Goal: Information Seeking & Learning: Learn about a topic

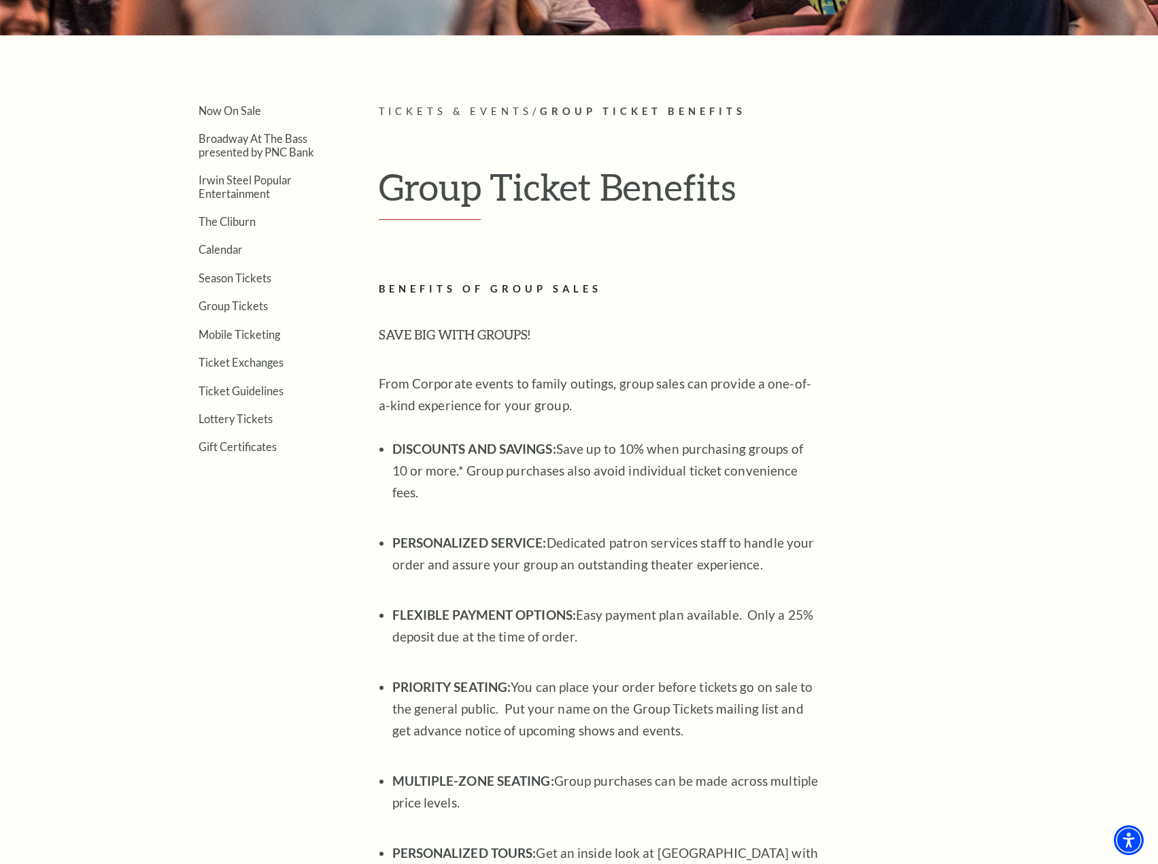
scroll to position [272, 0]
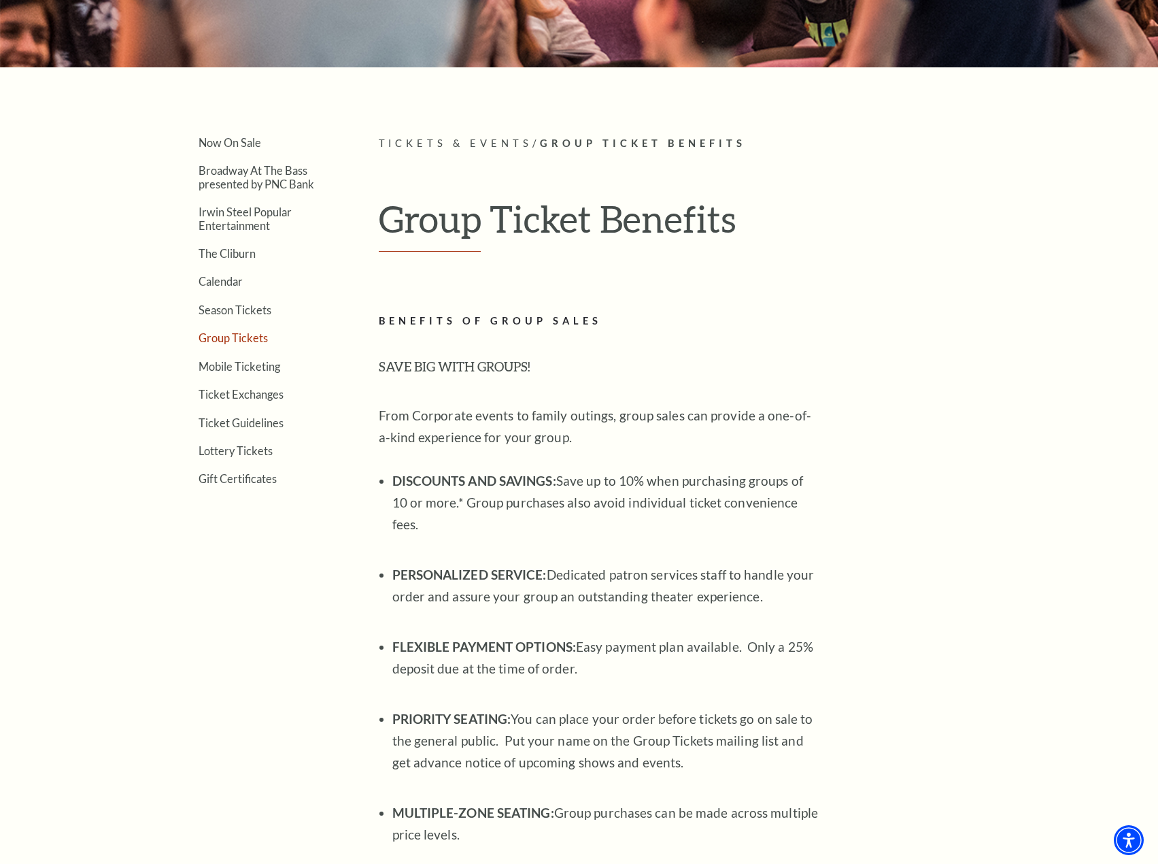
click at [224, 339] on link "Group Tickets" at bounding box center [233, 337] width 69 height 13
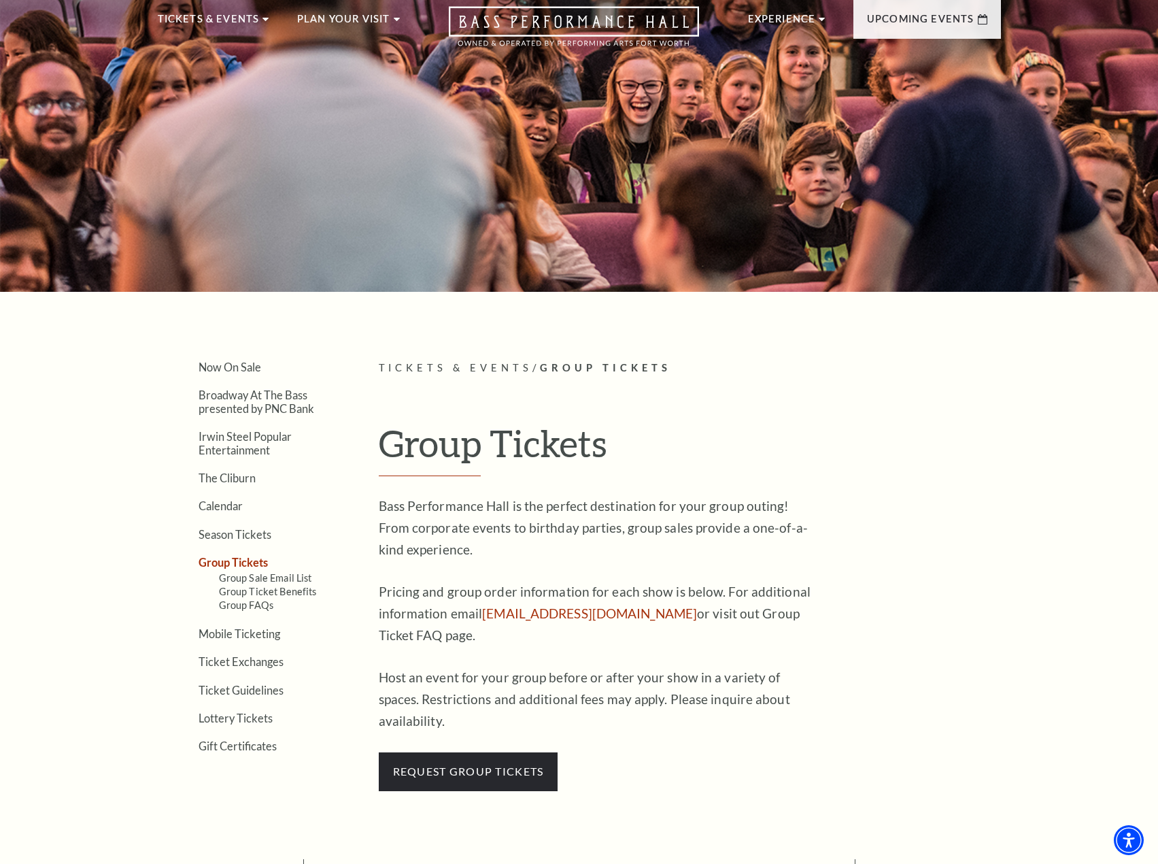
scroll to position [136, 0]
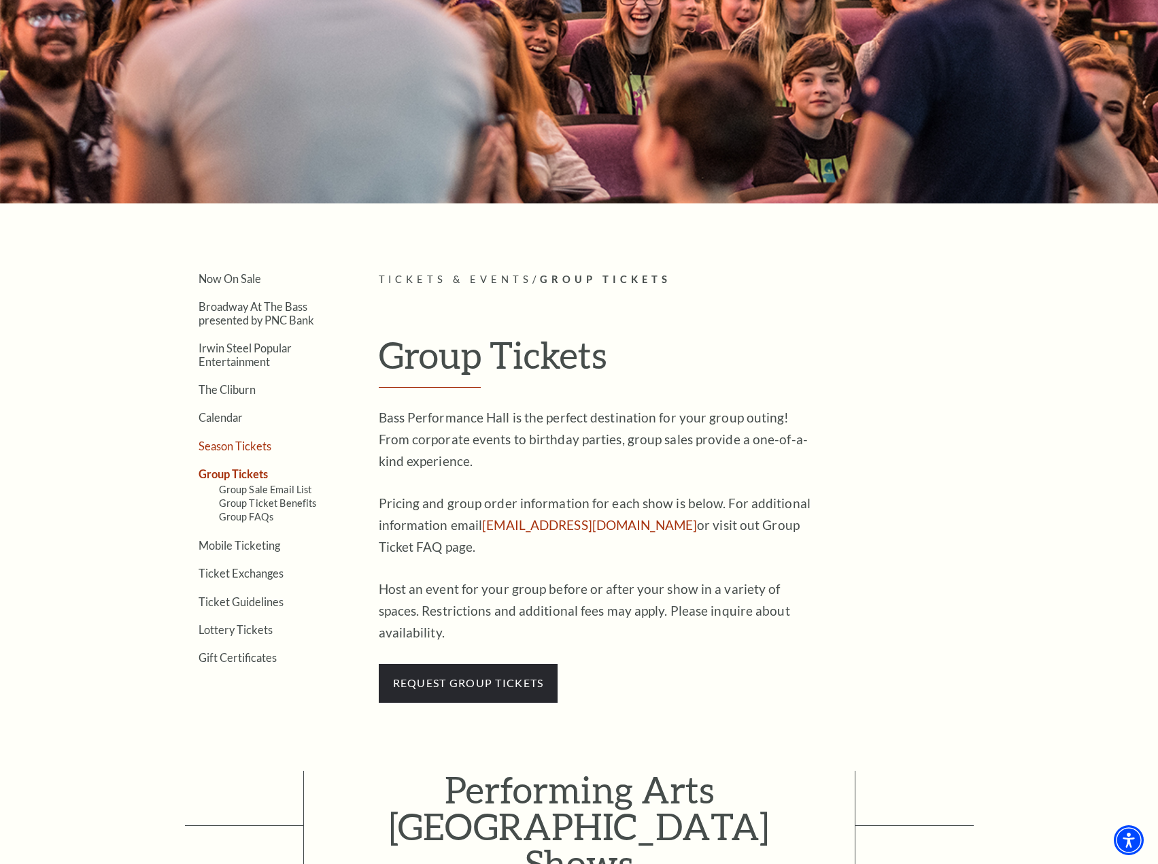
click at [235, 446] on link "Season Tickets" at bounding box center [235, 445] width 73 height 13
click at [225, 446] on link "Season Tickets" at bounding box center [235, 445] width 73 height 13
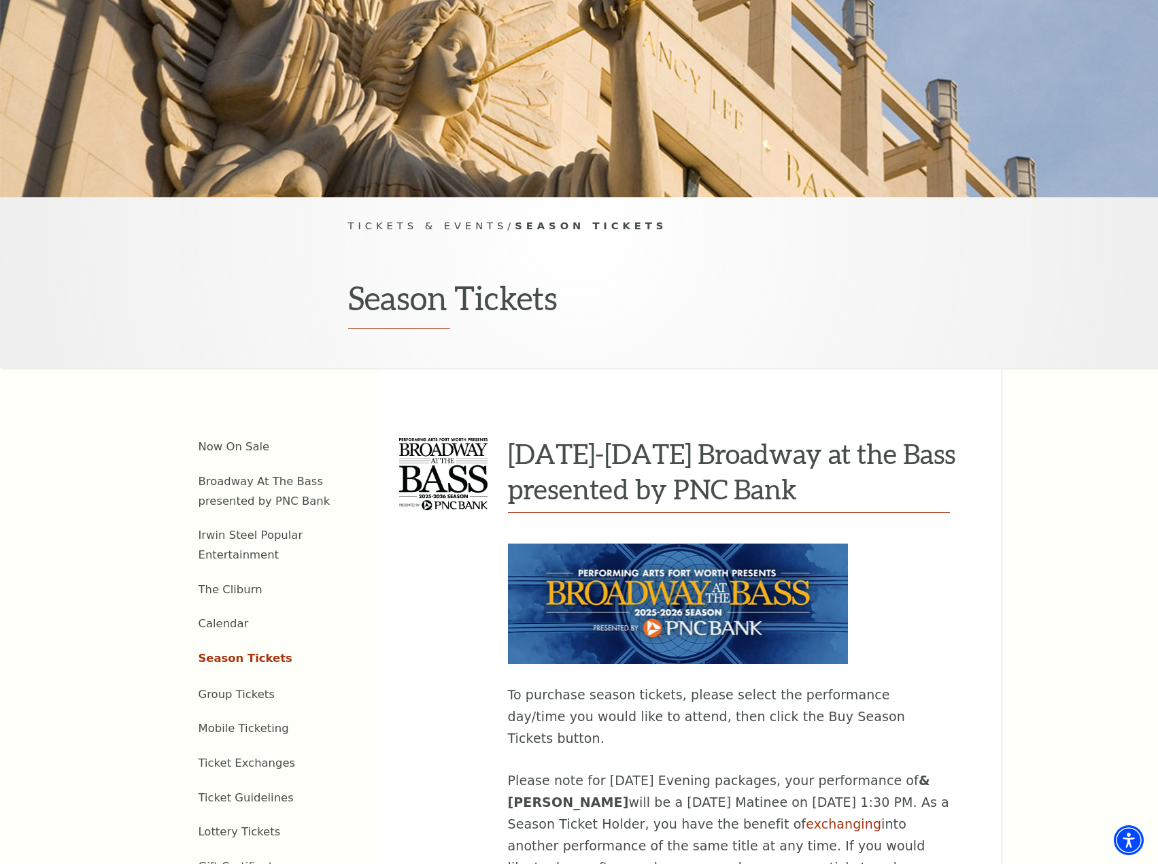
scroll to position [204, 0]
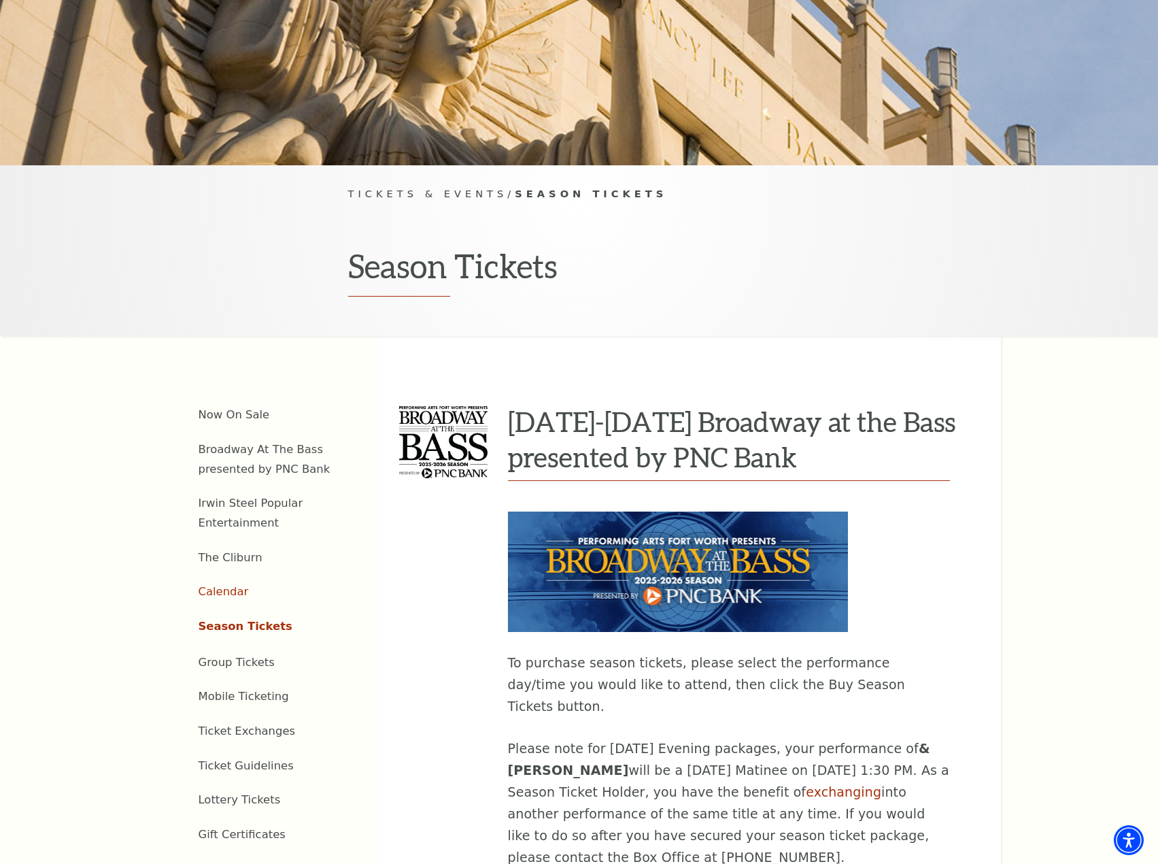
click at [219, 585] on link "Calendar" at bounding box center [224, 591] width 50 height 13
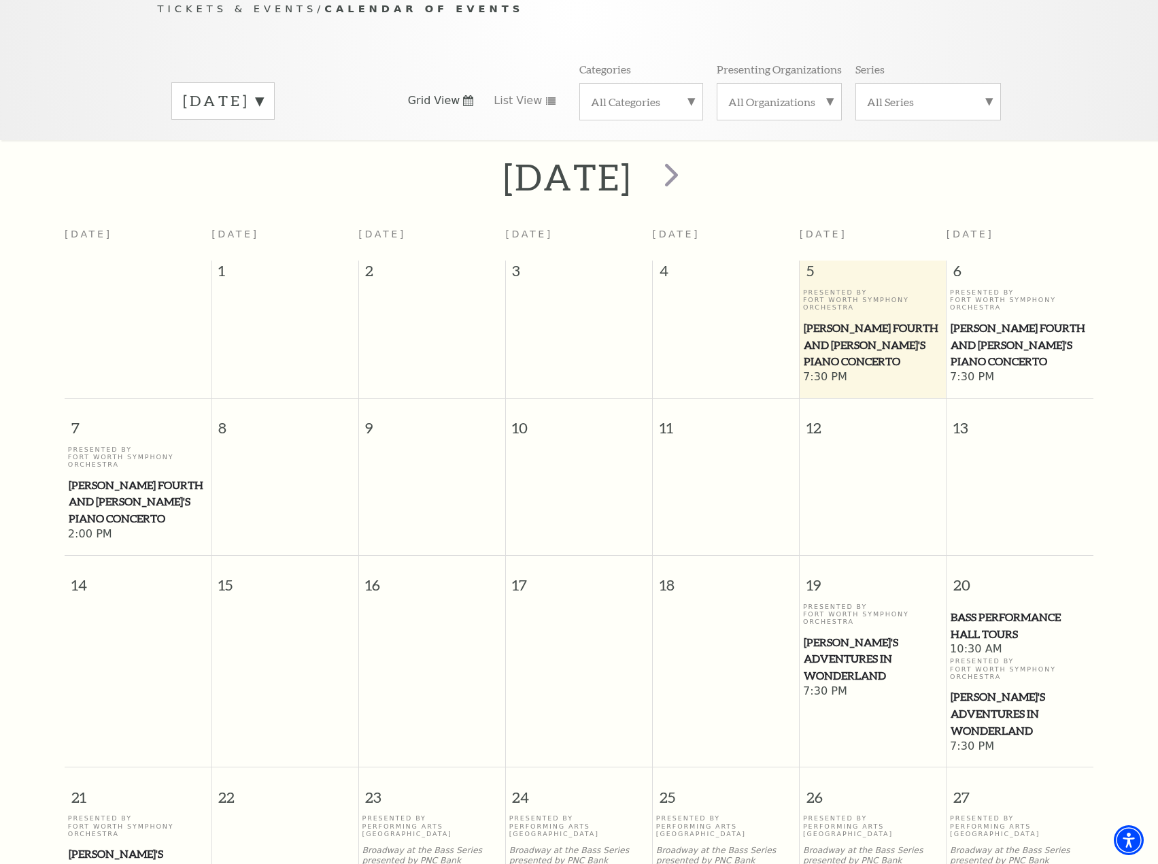
scroll to position [188, 0]
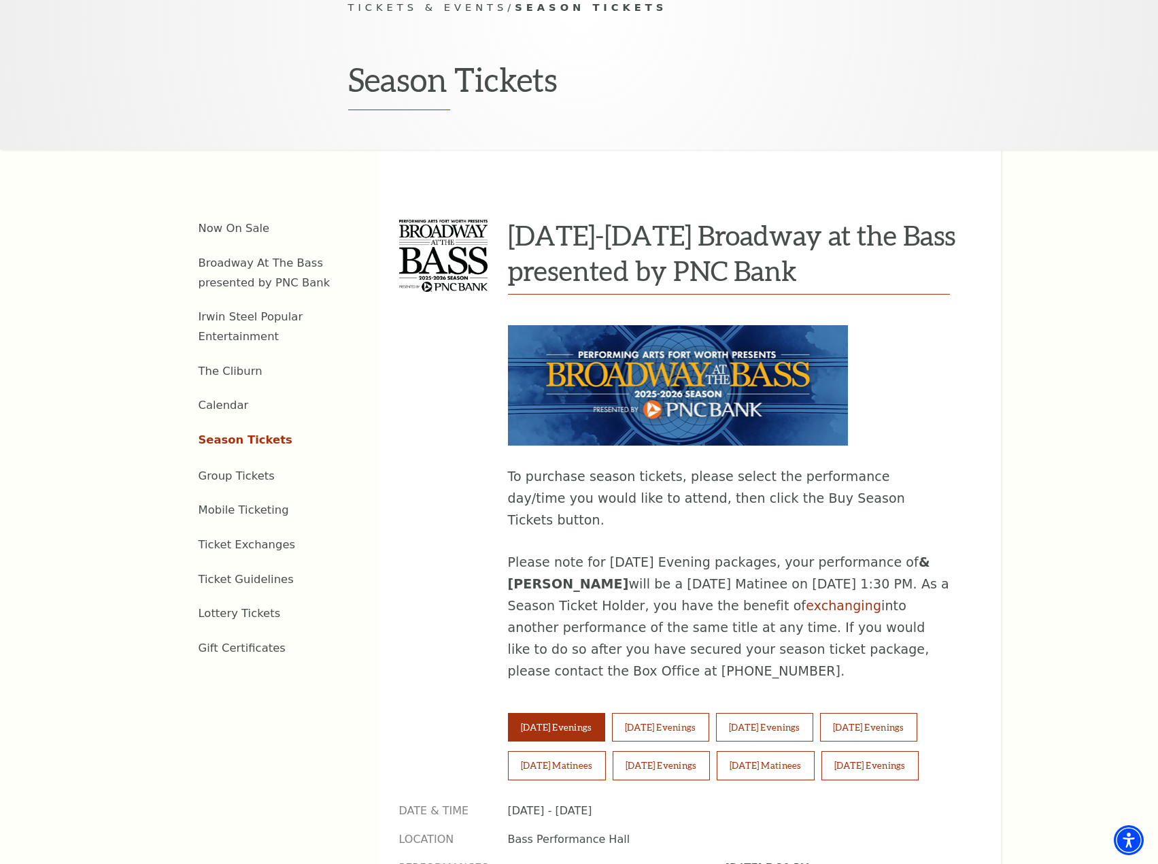
scroll to position [408, 0]
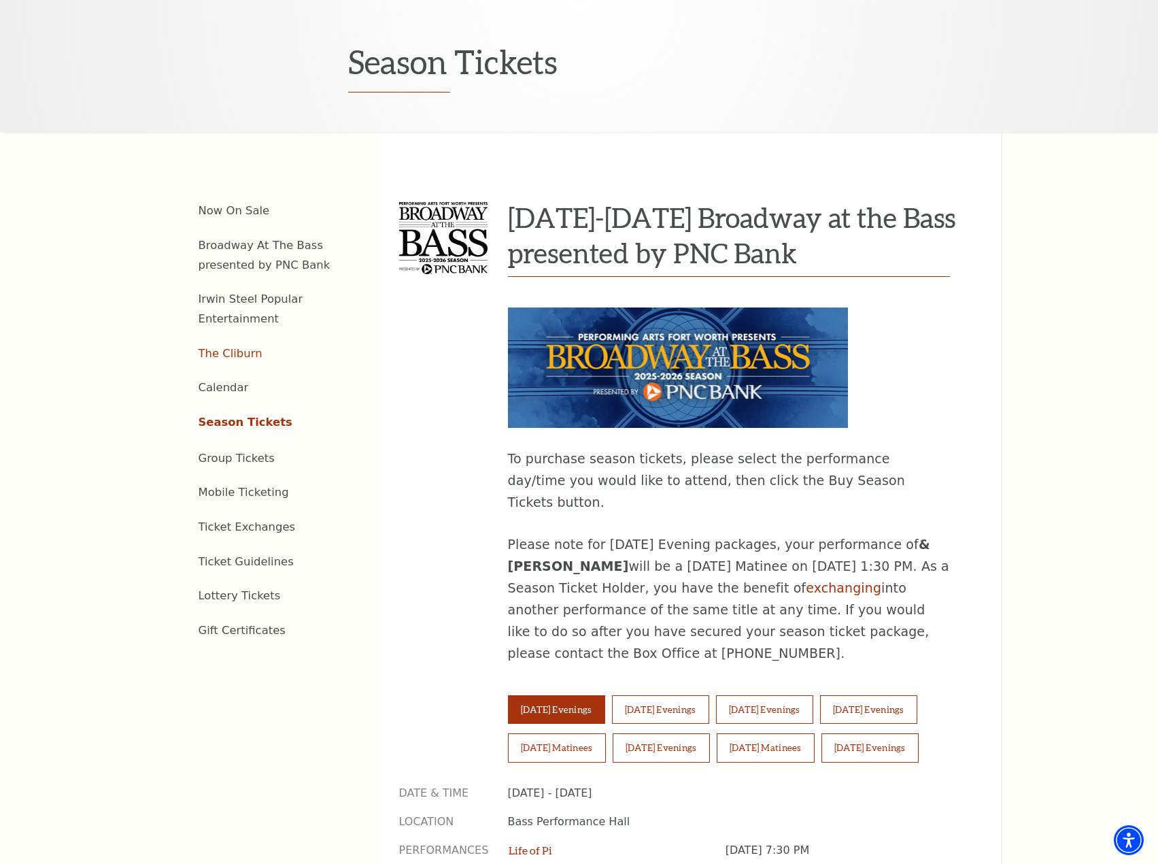
click at [230, 347] on link "The Cliburn" at bounding box center [231, 353] width 64 height 13
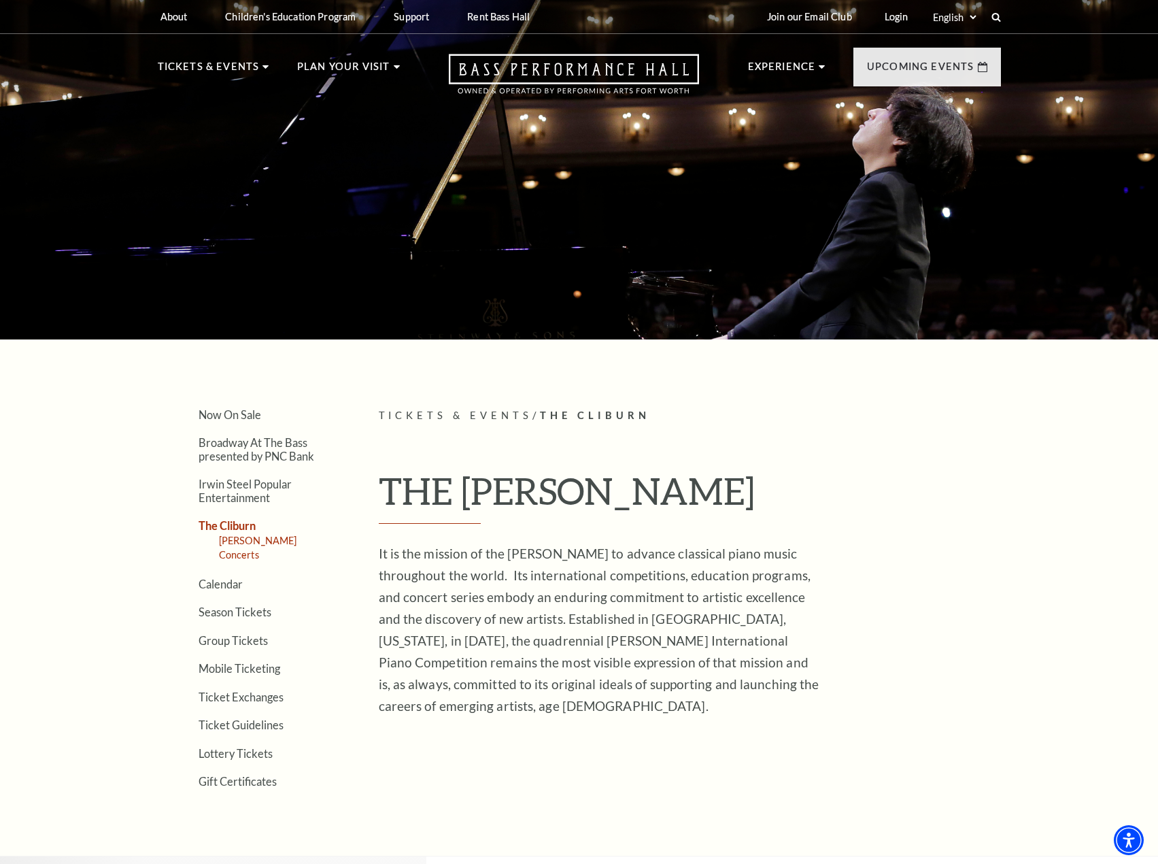
click at [231, 543] on link "[PERSON_NAME] Concerts" at bounding box center [258, 546] width 78 height 25
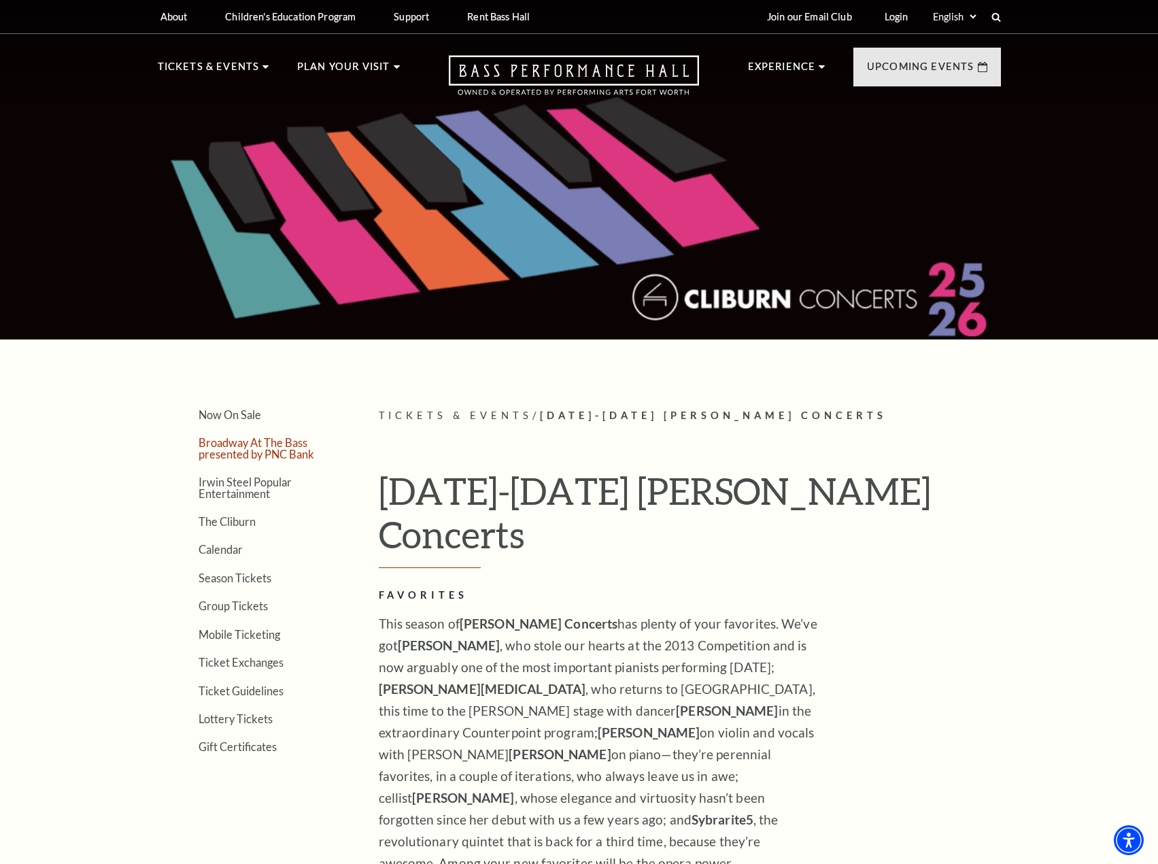
click at [233, 455] on link "Broadway At The Bass presented by PNC Bank" at bounding box center [257, 448] width 116 height 24
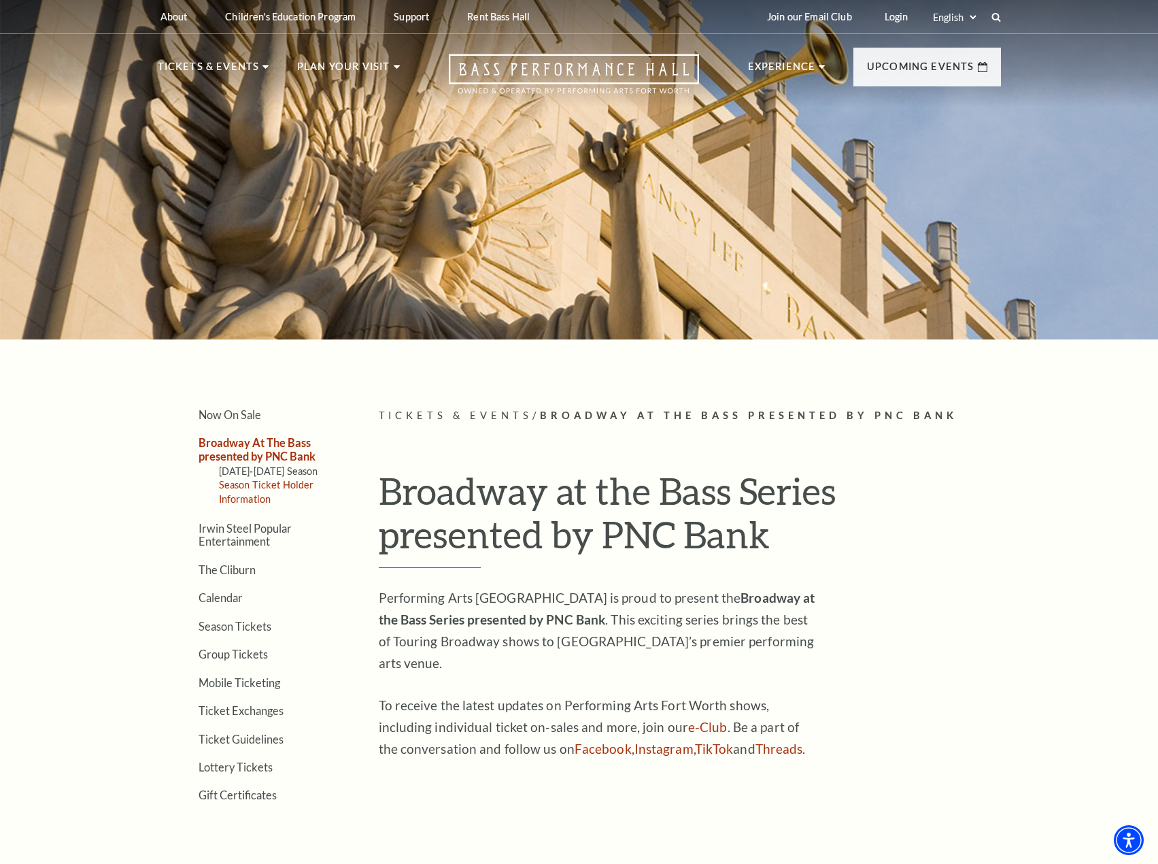
click at [239, 485] on link "Season Ticket Holder Information" at bounding box center [266, 491] width 95 height 25
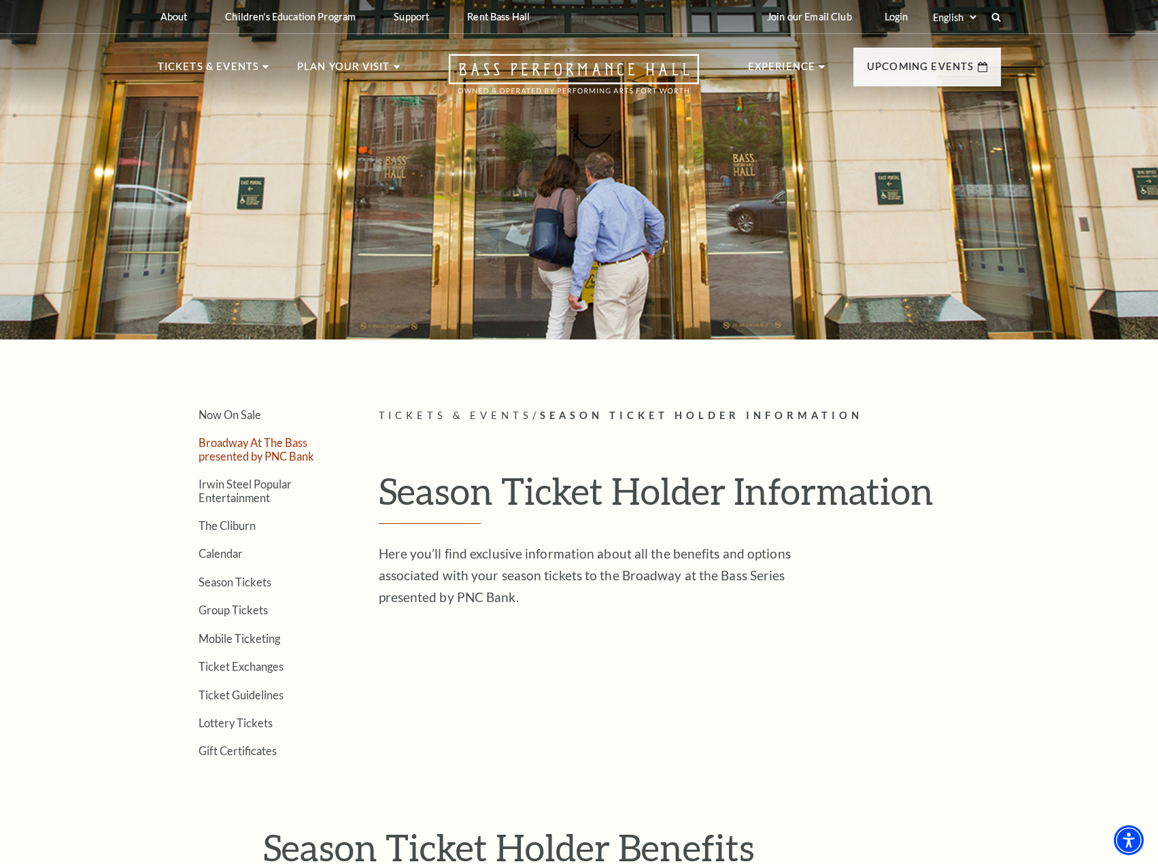
click at [233, 447] on link "Broadway At The Bass presented by PNC Bank" at bounding box center [257, 449] width 116 height 26
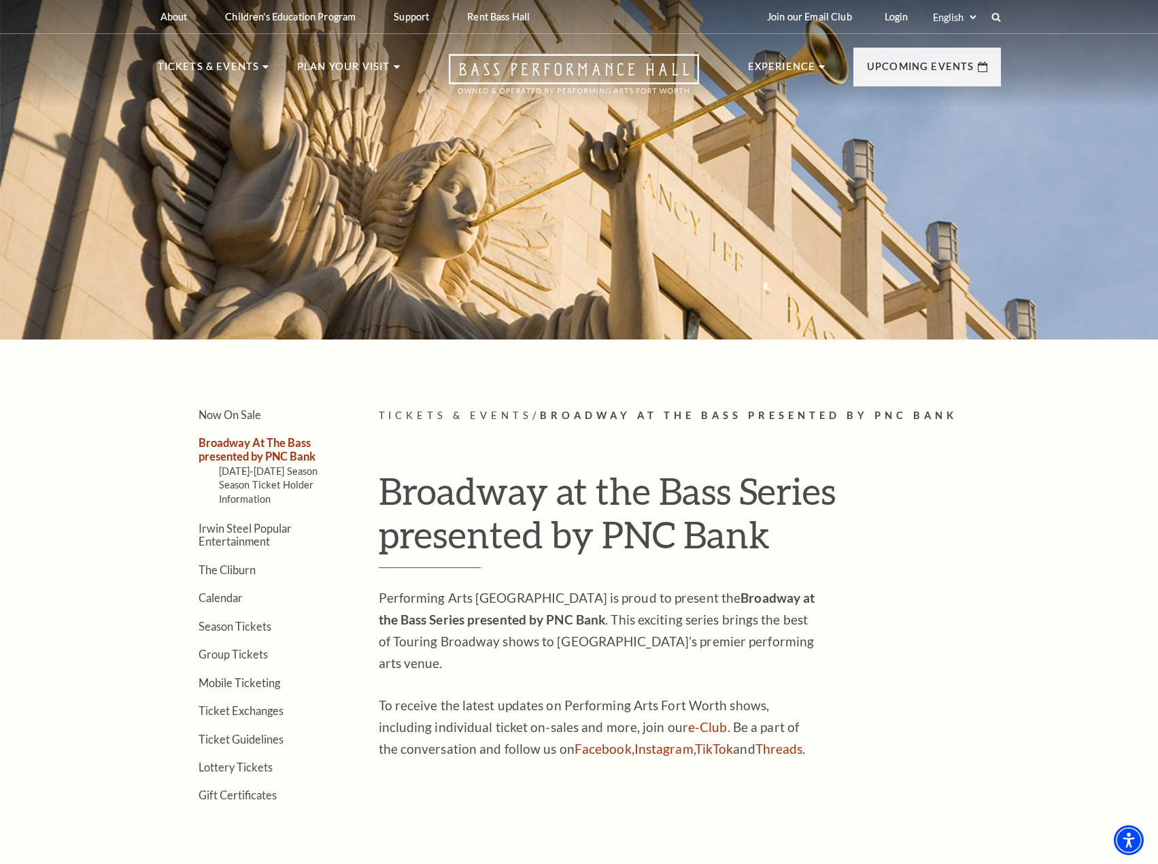
click at [250, 491] on li "Season Ticket Holder Information" at bounding box center [278, 491] width 119 height 29
click at [250, 487] on link "Season Ticket Holder Information" at bounding box center [266, 491] width 95 height 25
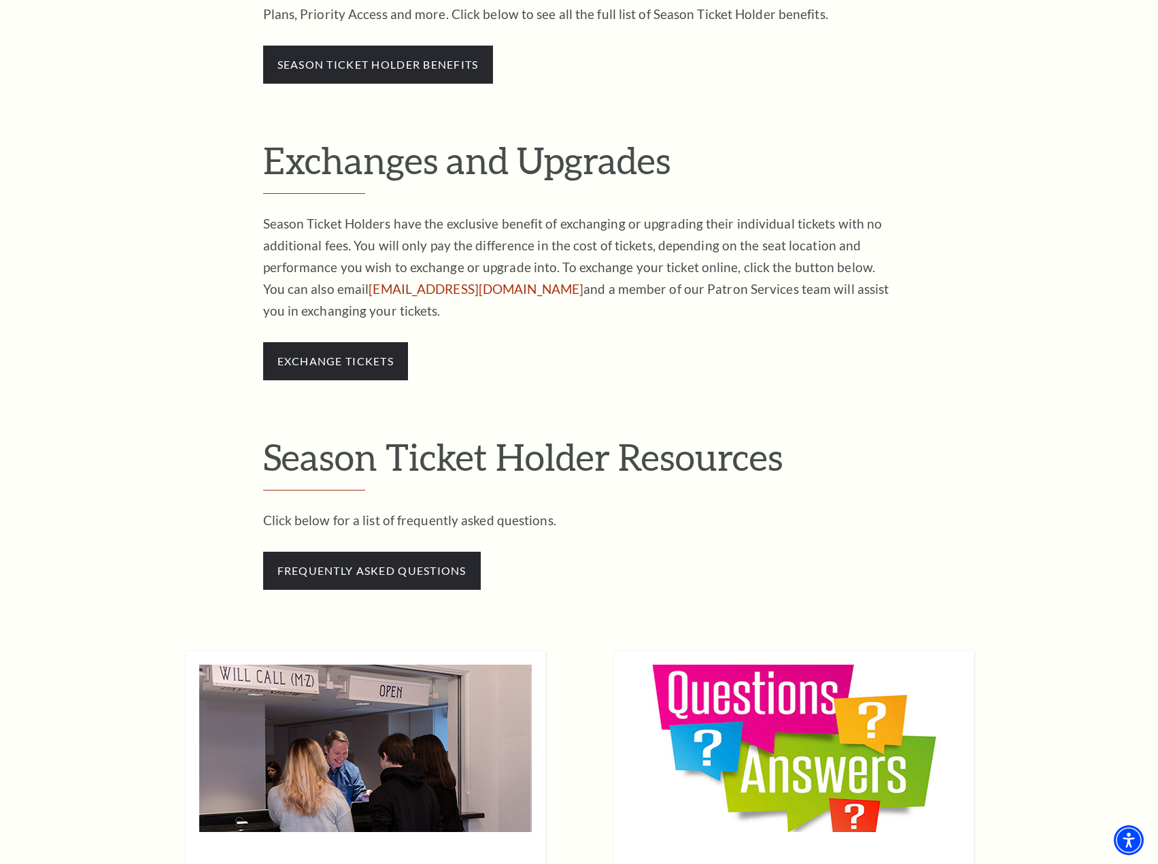
scroll to position [952, 0]
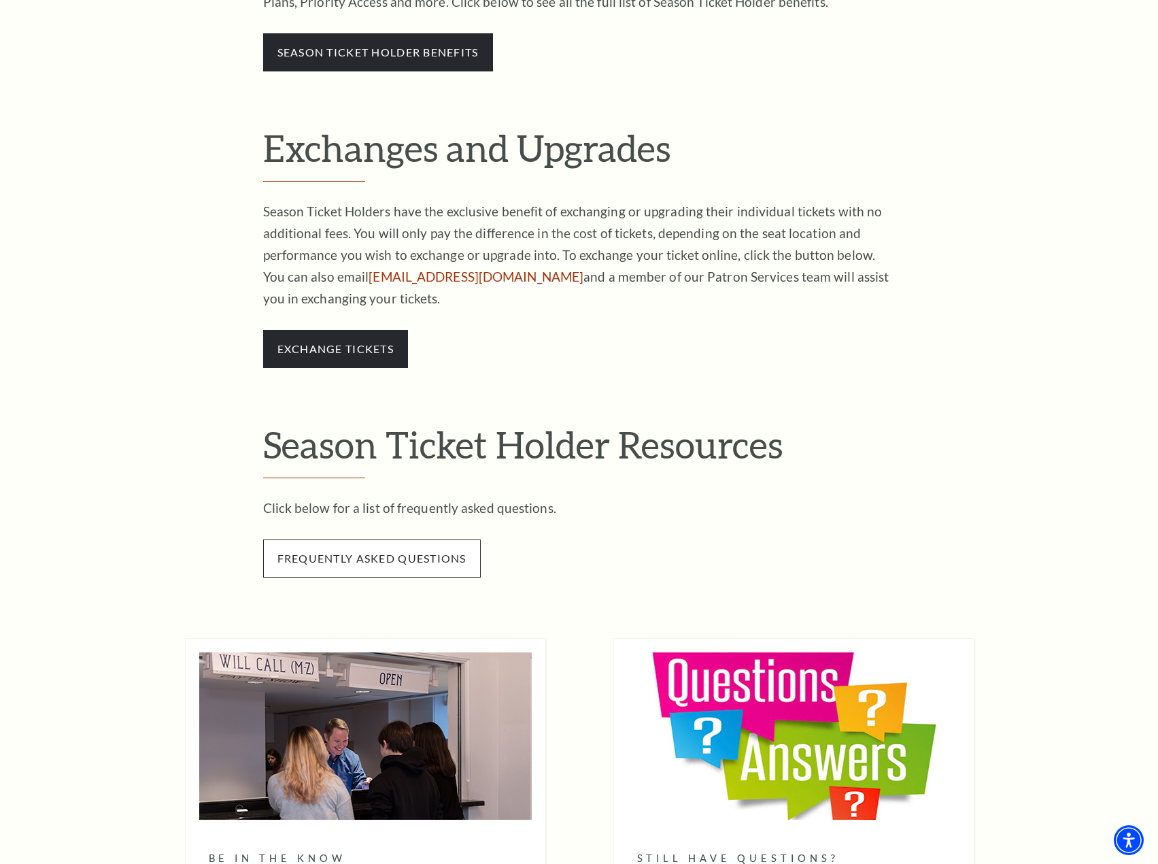
click at [378, 539] on span "frequently asked questions" at bounding box center [372, 558] width 218 height 38
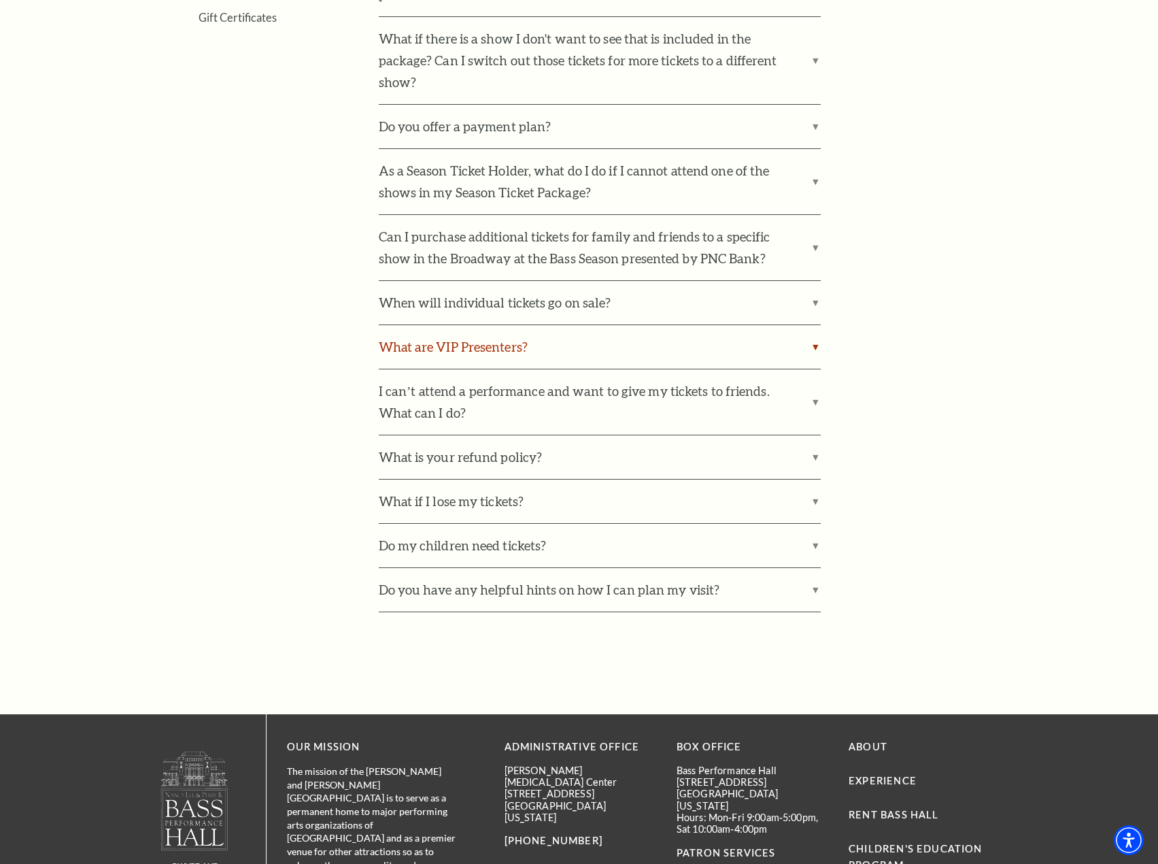
scroll to position [748, 0]
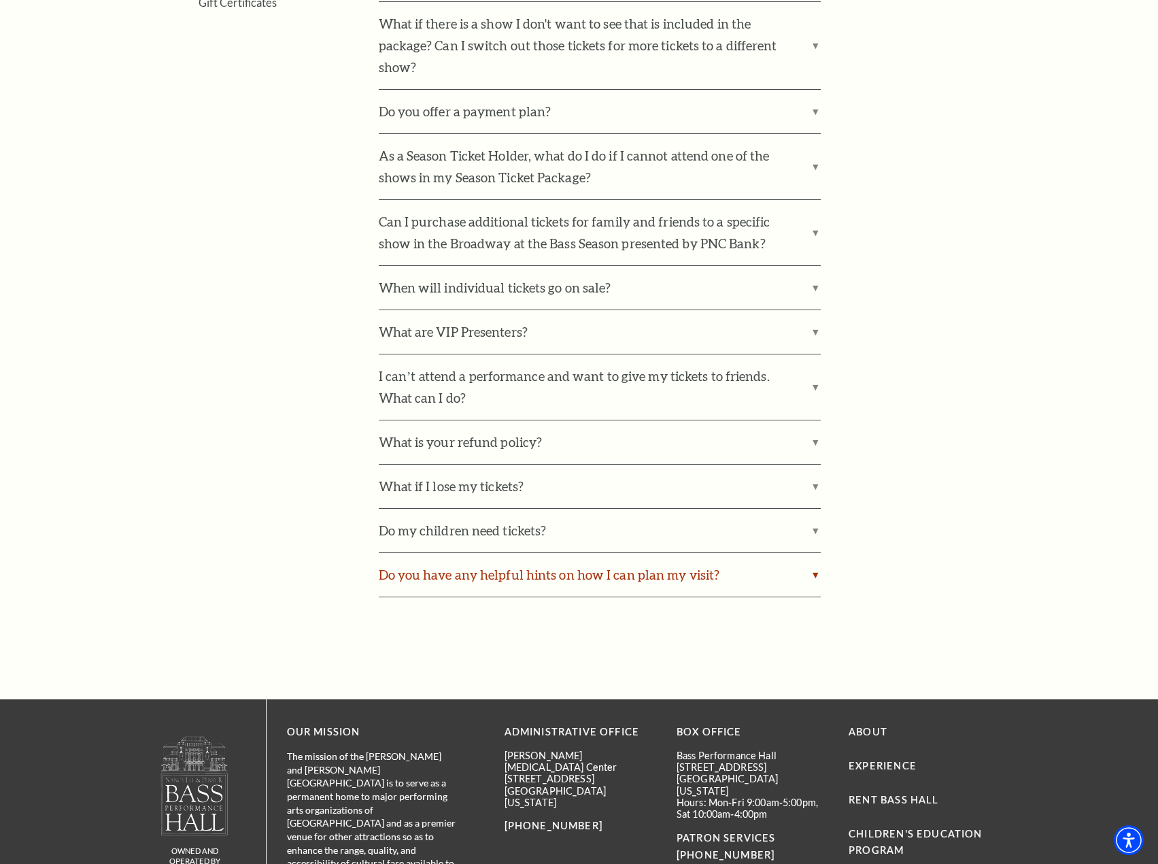
click at [549, 584] on label "Do you have any helpful hints on how I can plan my visit?" at bounding box center [600, 575] width 442 height 44
click at [0, 0] on input "Do you have any helpful hints on how I can plan my visit?" at bounding box center [0, 0] width 0 height 0
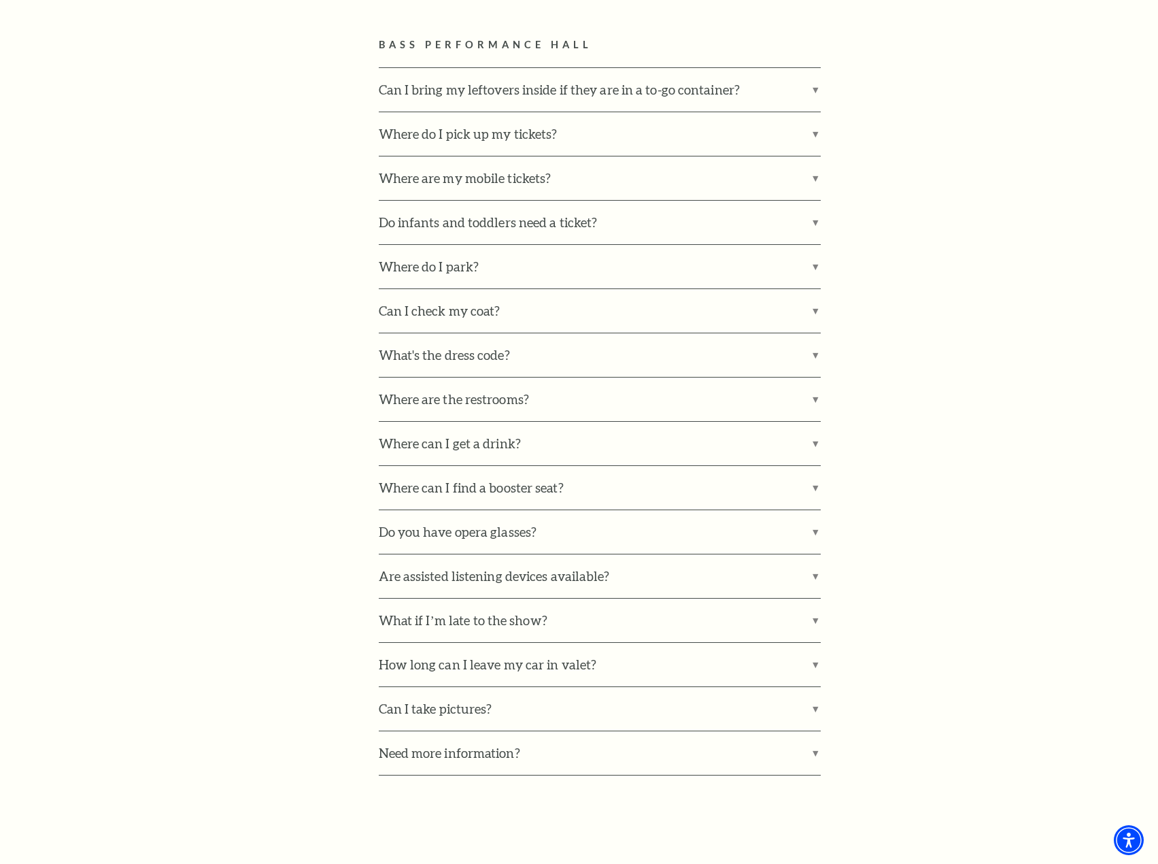
scroll to position [884, 0]
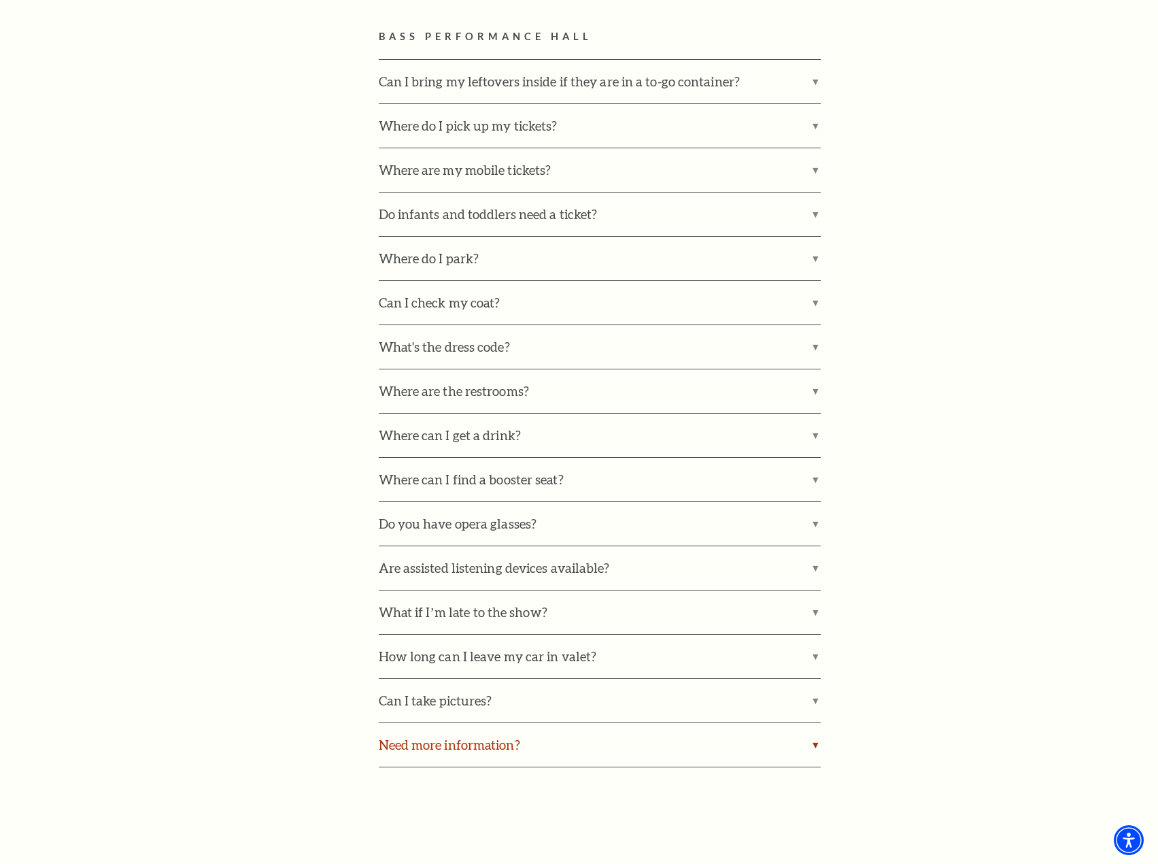
click at [487, 732] on label "Need more information?" at bounding box center [600, 745] width 442 height 44
click at [0, 0] on input "Need more information?" at bounding box center [0, 0] width 0 height 0
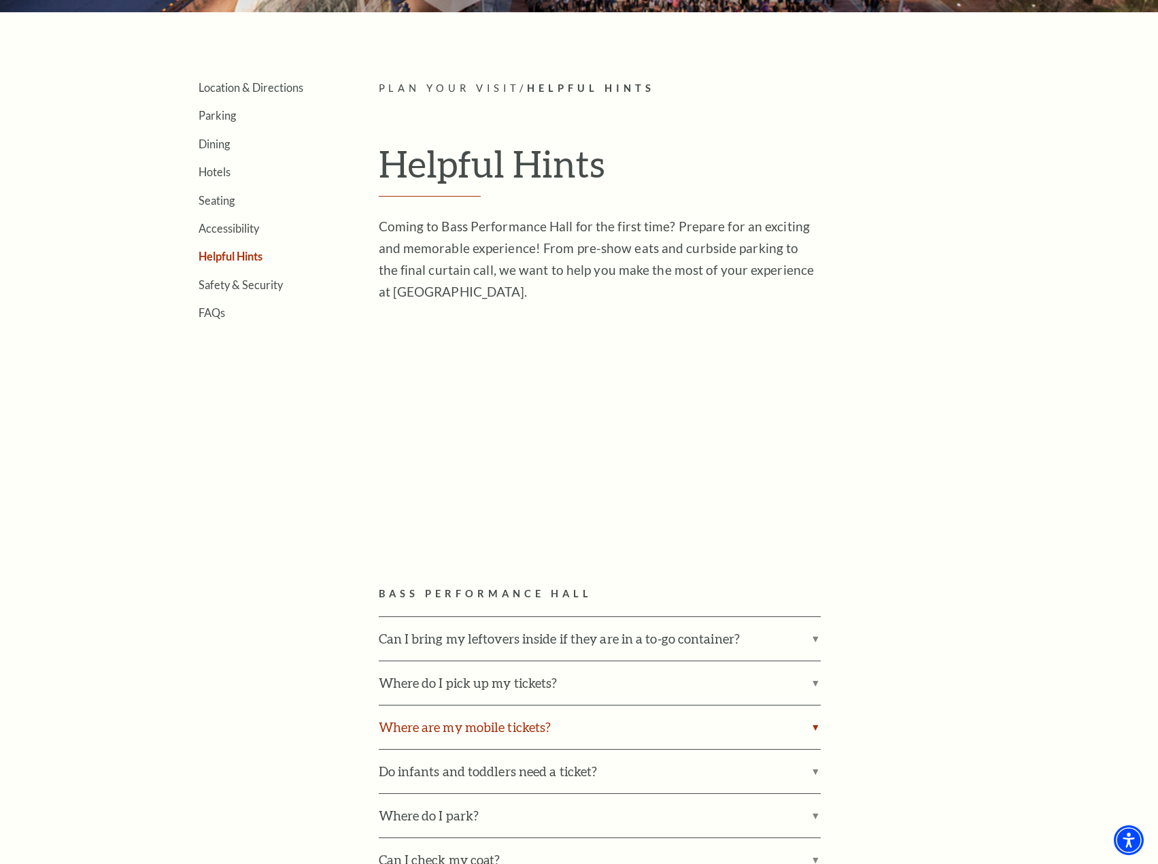
scroll to position [204, 0]
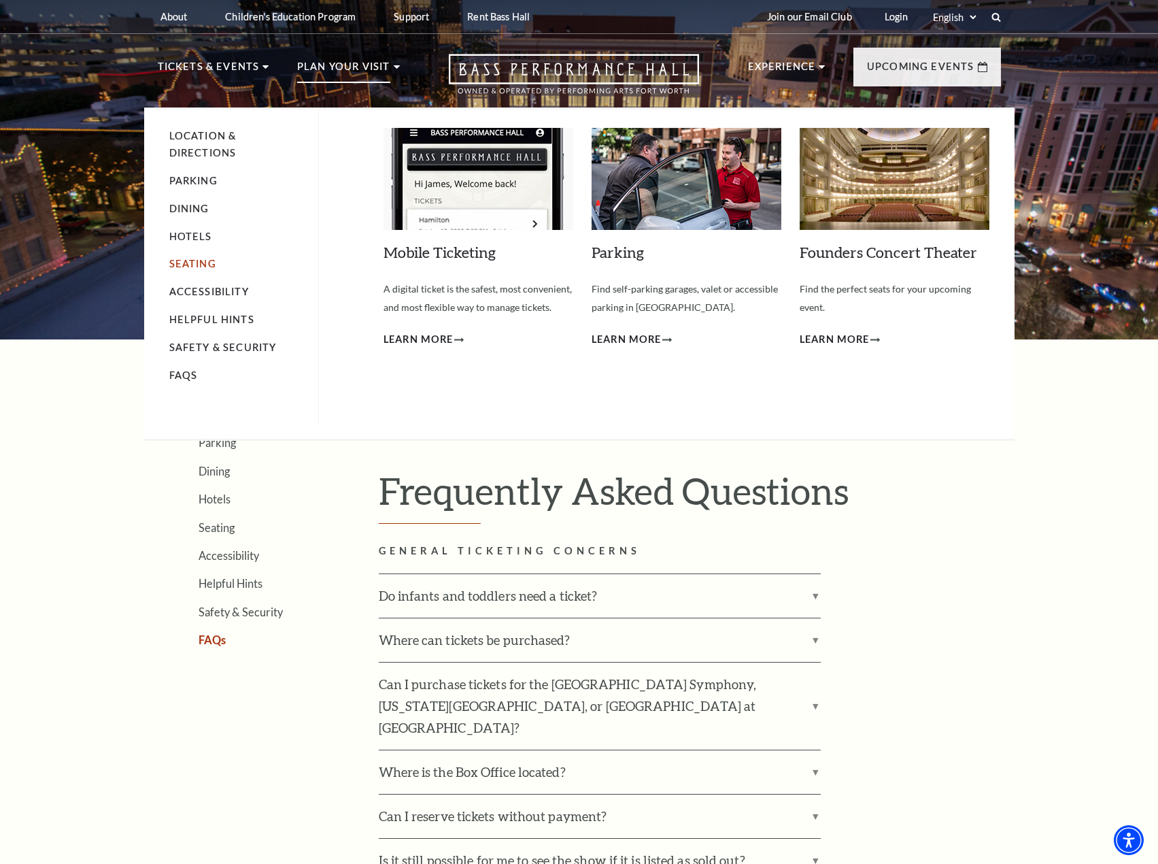
click at [190, 261] on link "Seating" at bounding box center [192, 264] width 47 height 12
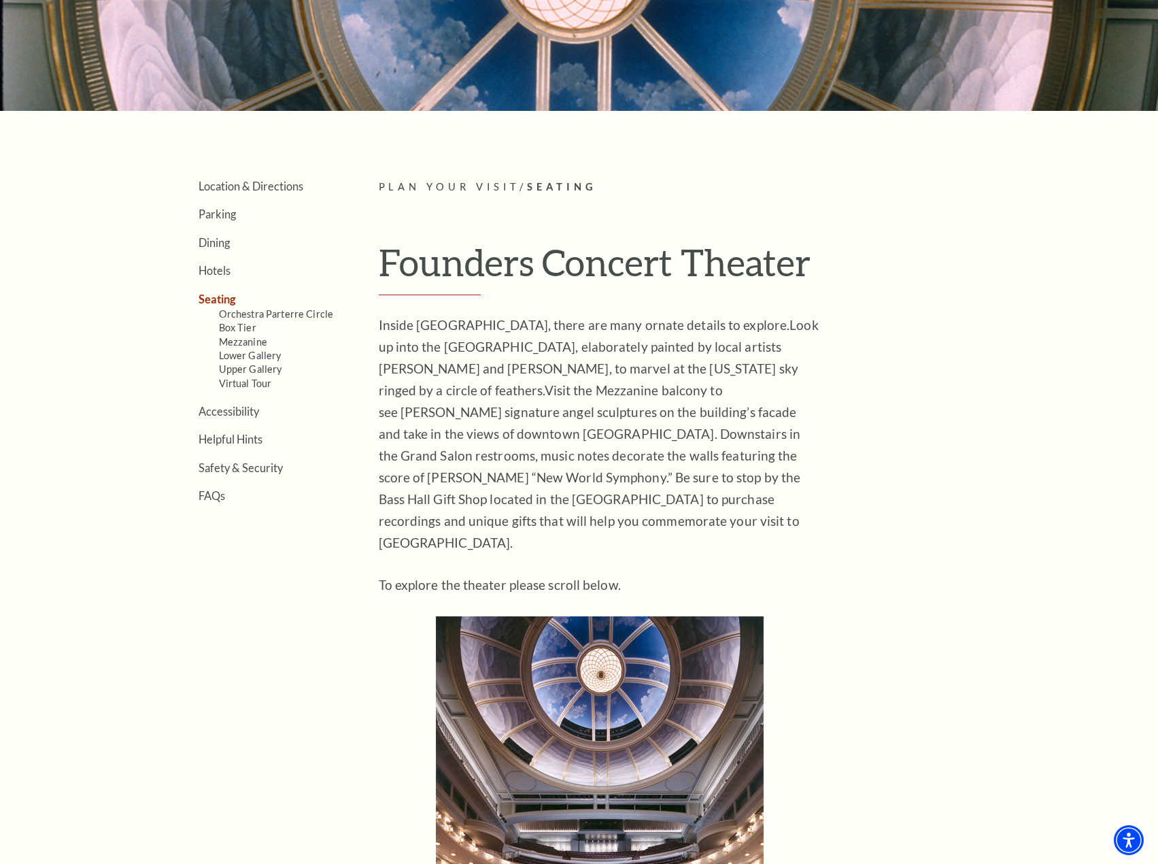
scroll to position [68, 0]
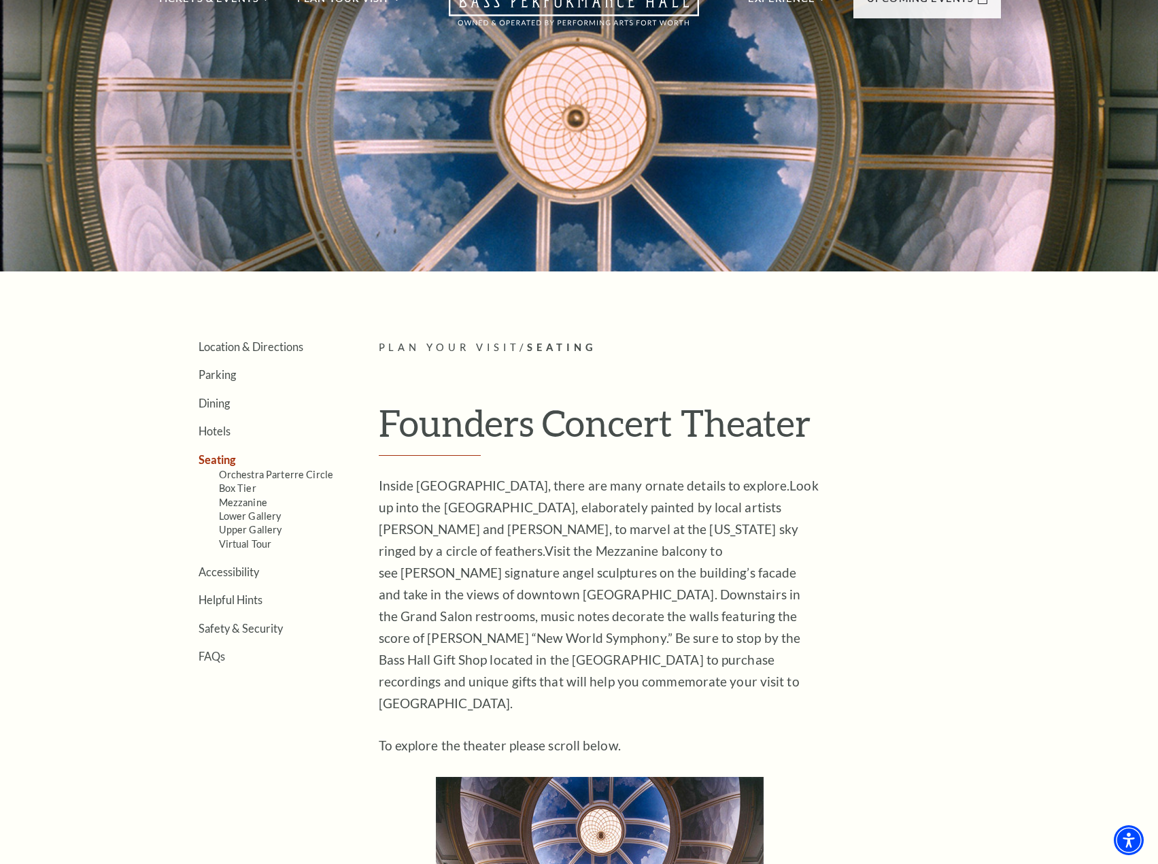
click at [214, 461] on link "Seating" at bounding box center [217, 459] width 37 height 13
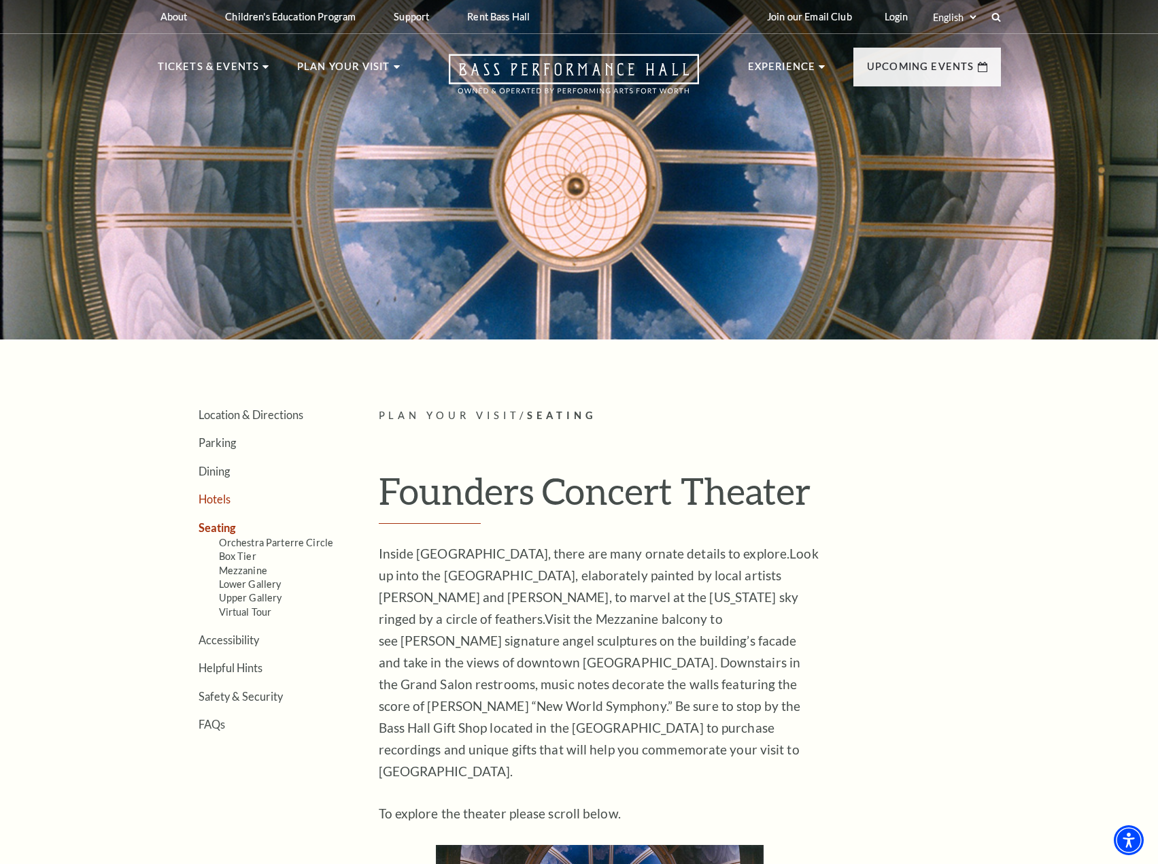
click at [218, 497] on link "Hotels" at bounding box center [215, 498] width 32 height 13
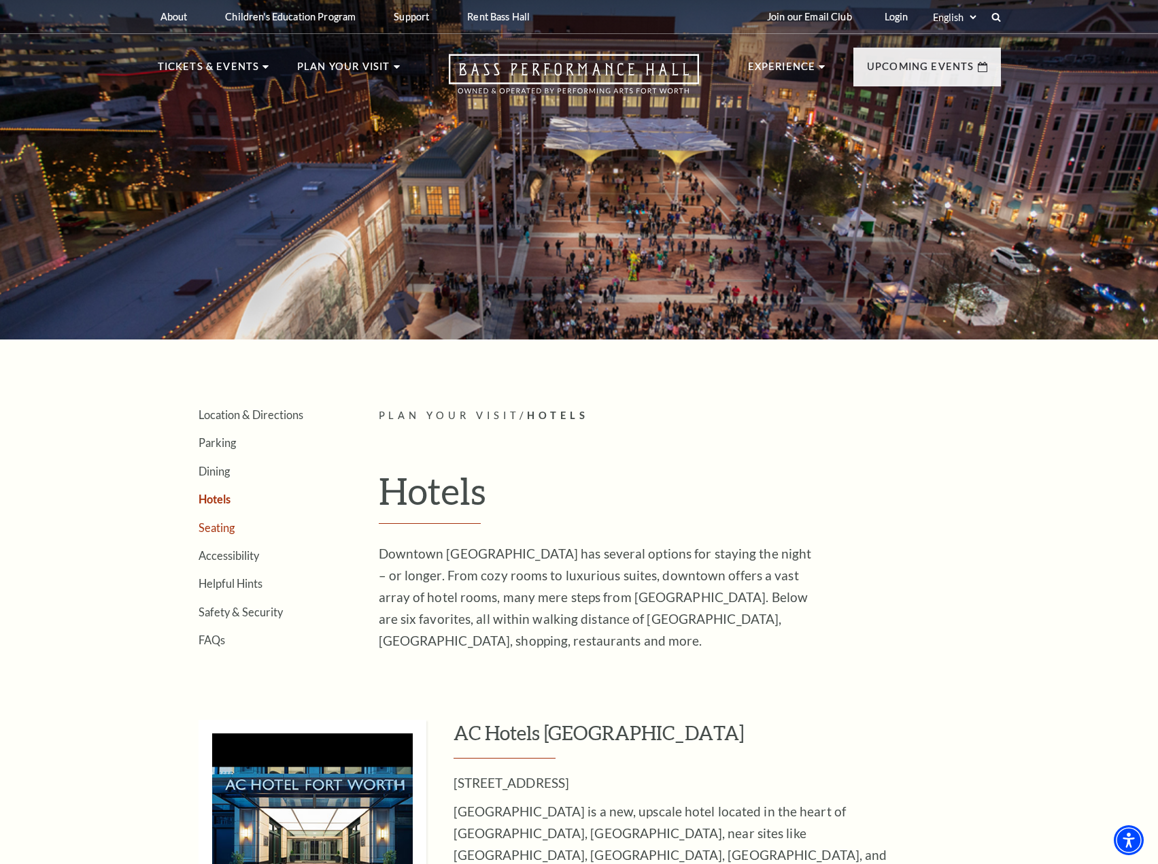
click at [218, 532] on link "Seating" at bounding box center [217, 527] width 36 height 13
